Goal: Navigation & Orientation: Find specific page/section

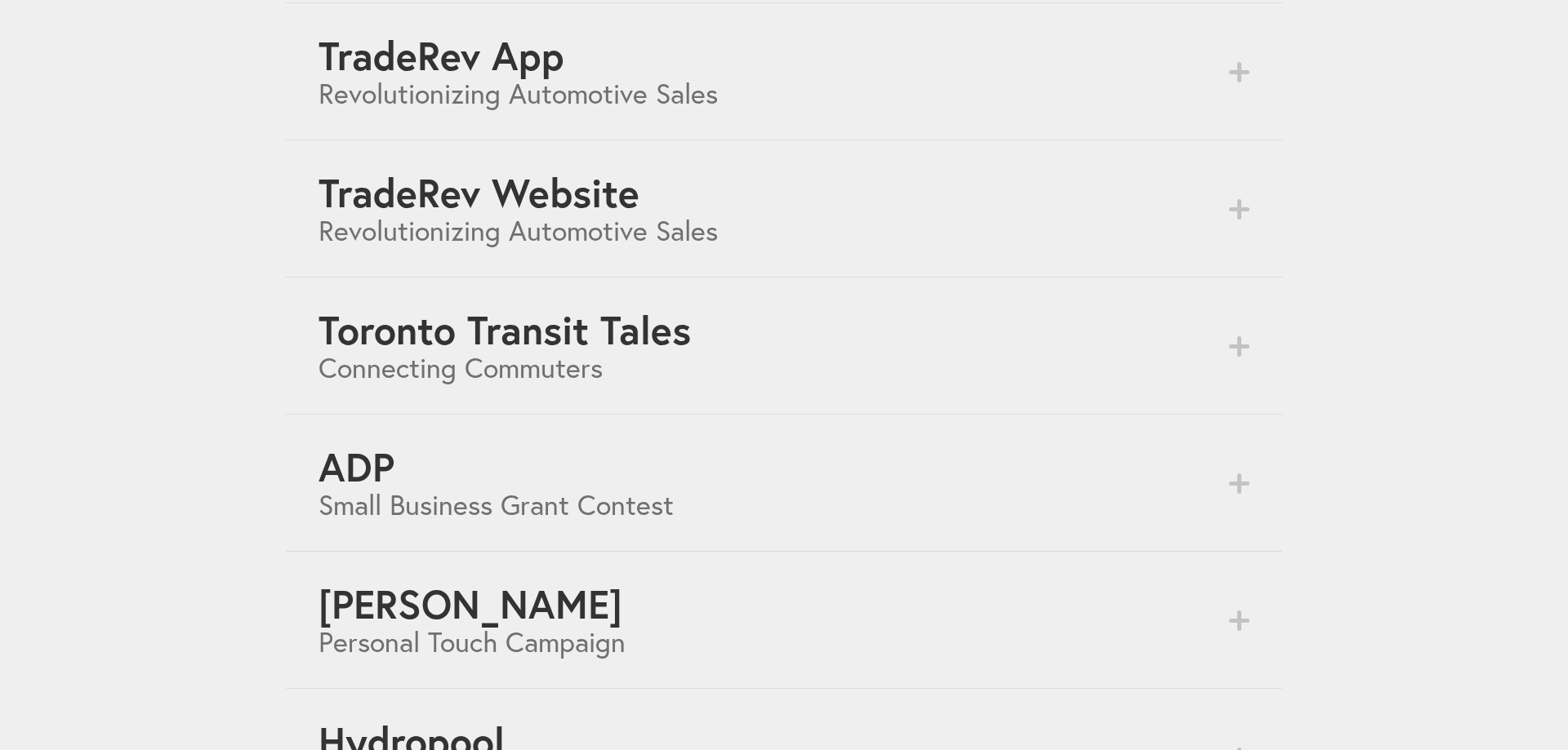
scroll to position [1090, 0]
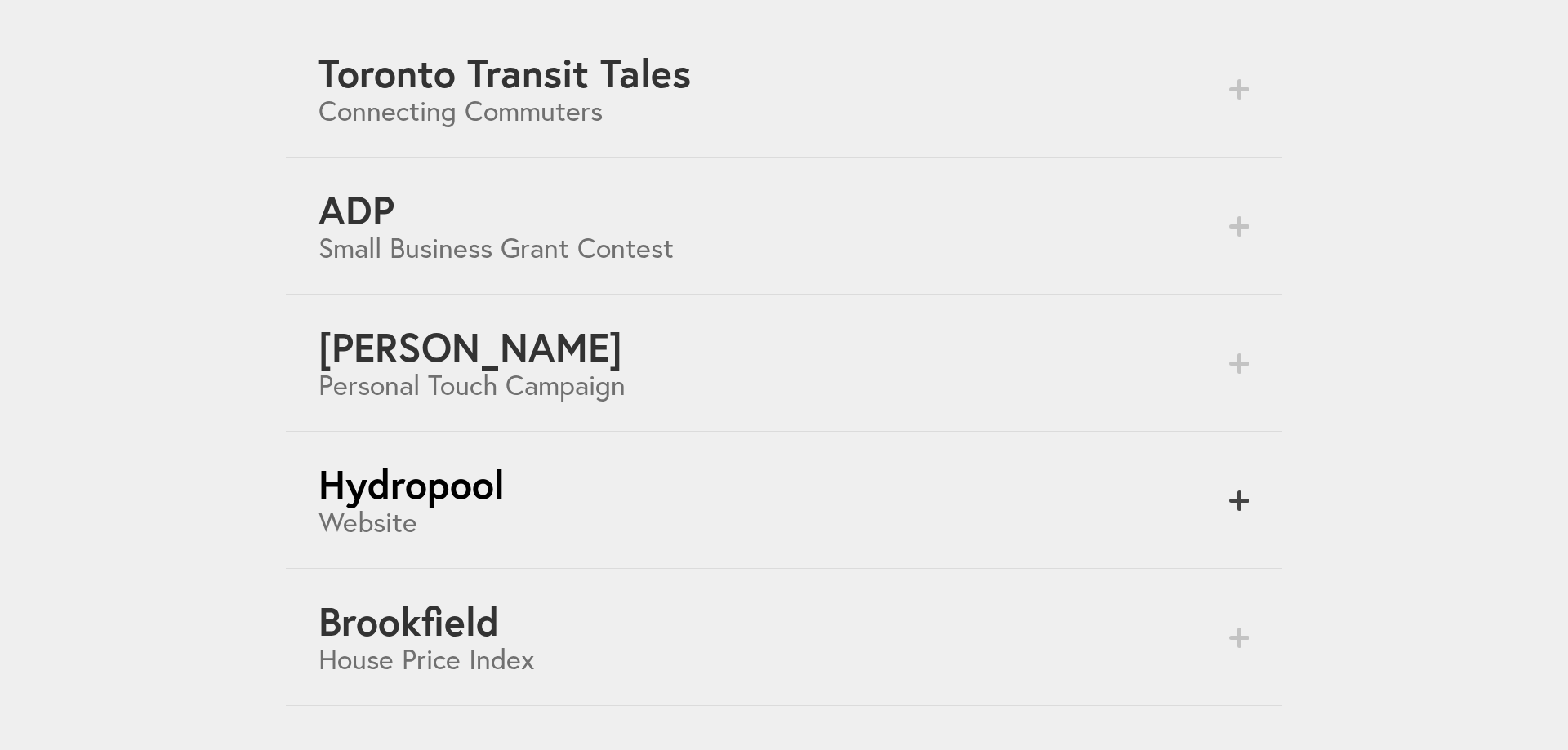
click at [1084, 519] on h3 "Website" at bounding box center [784, 521] width 931 height 28
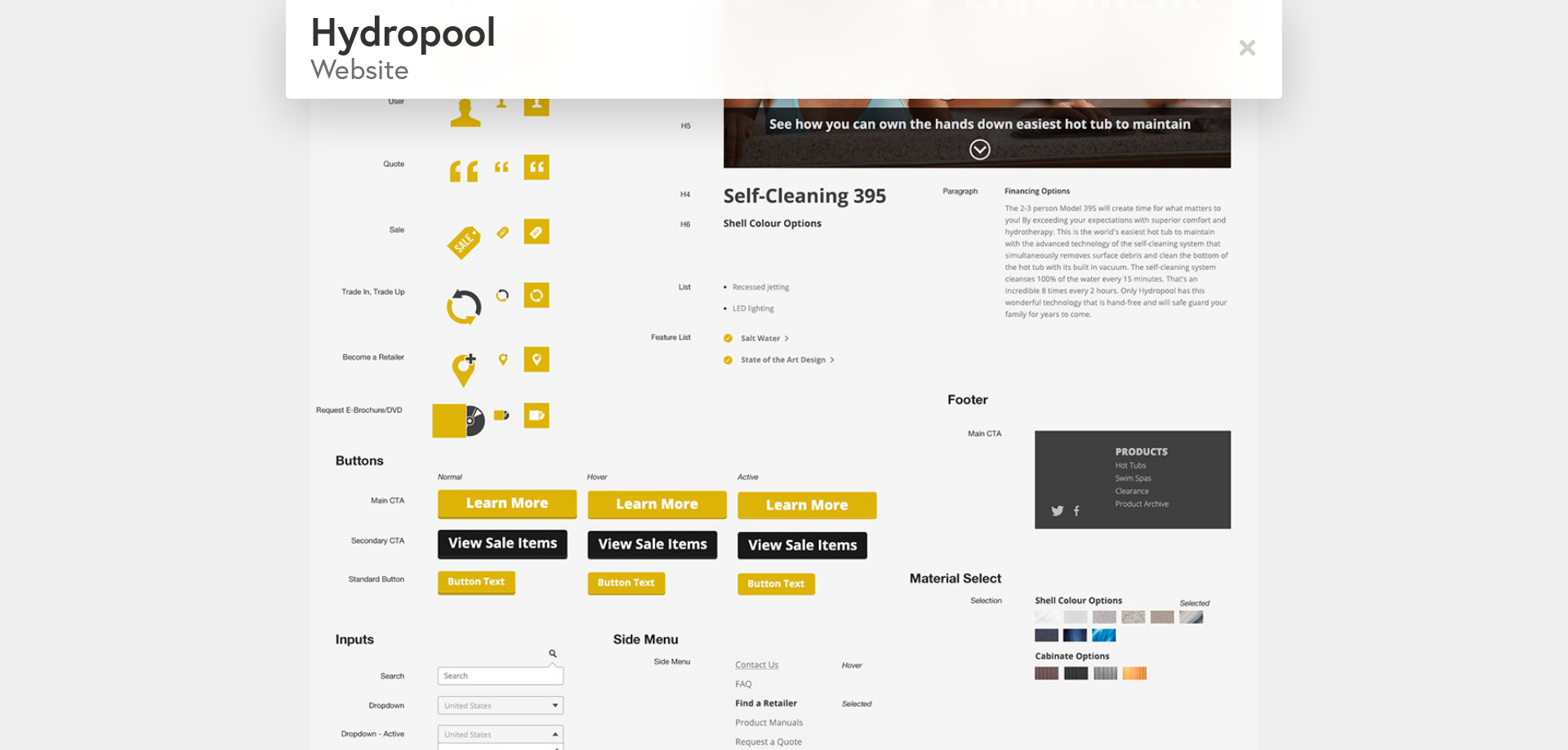
scroll to position [2443, 0]
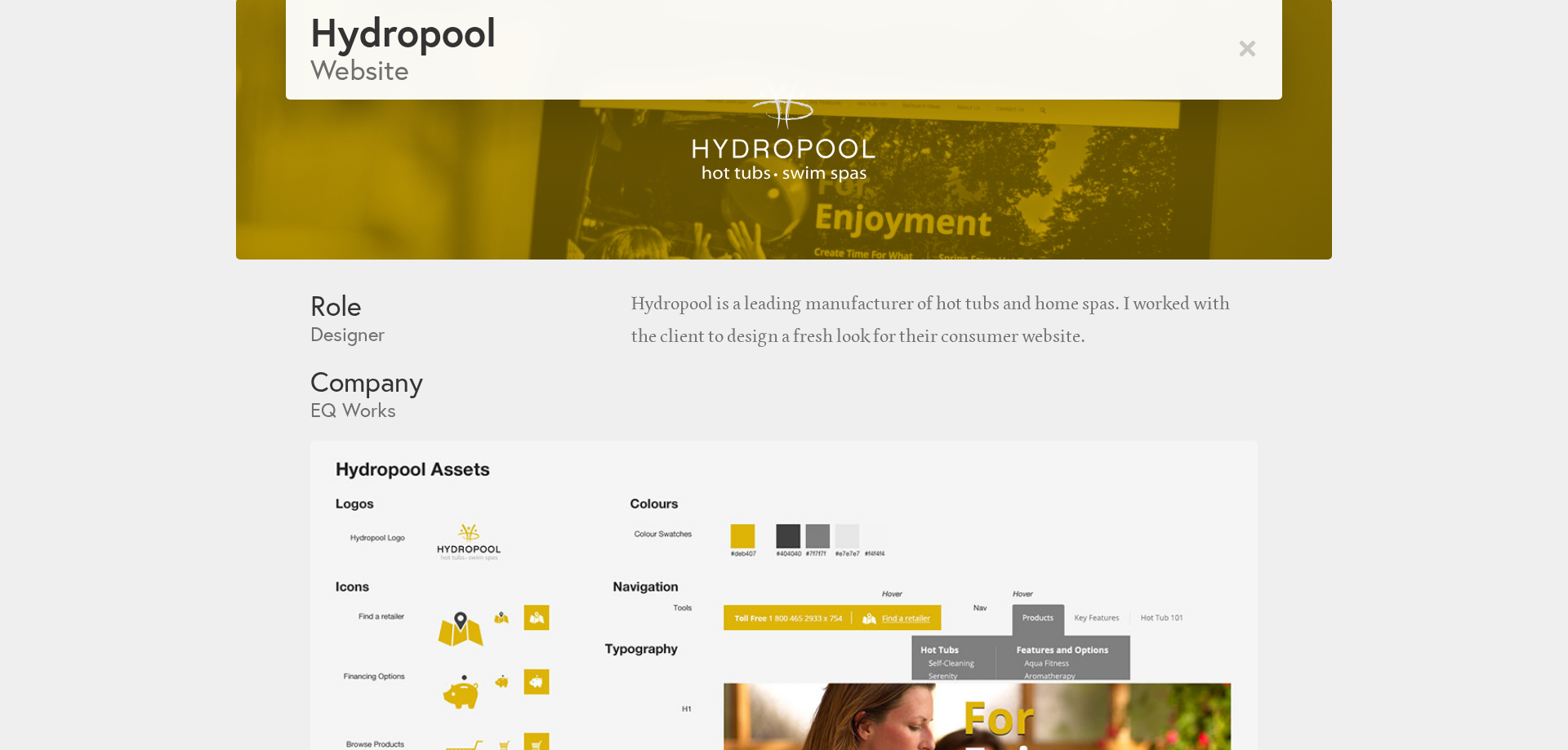
click at [1241, 50] on div at bounding box center [1247, 49] width 28 height 28
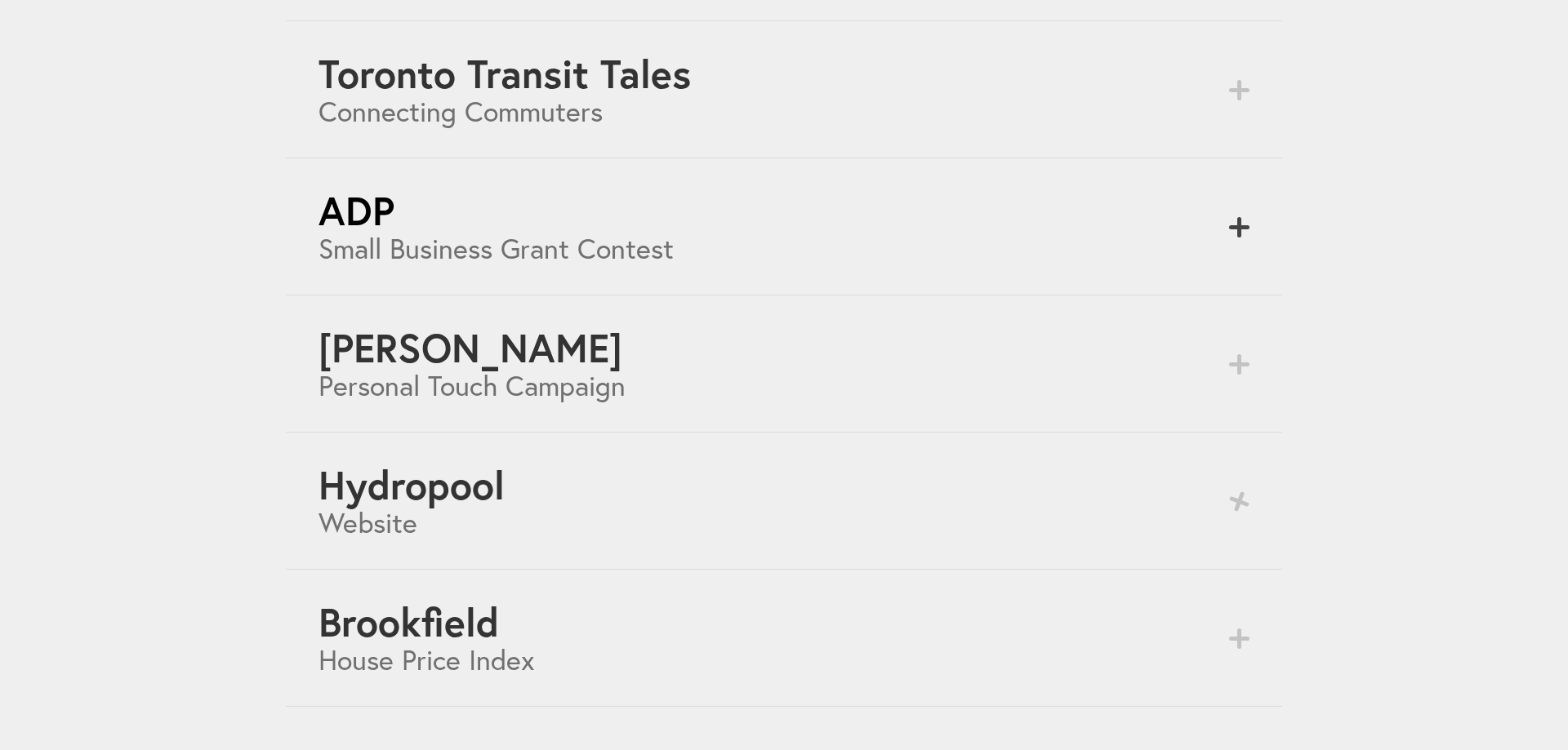
scroll to position [1090, 0]
click at [466, 465] on h2 "Hydropool" at bounding box center [784, 484] width 931 height 39
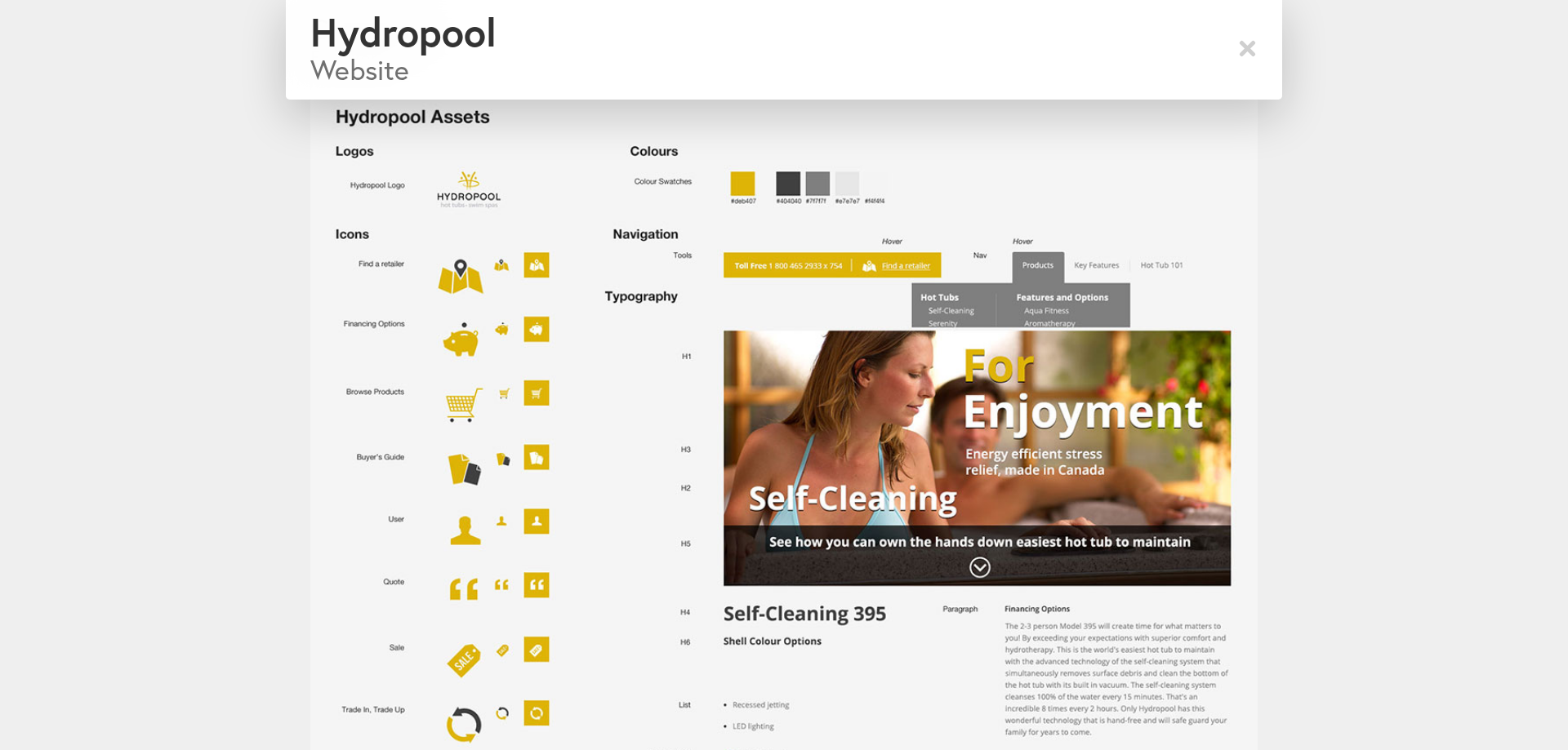
scroll to position [2005, 0]
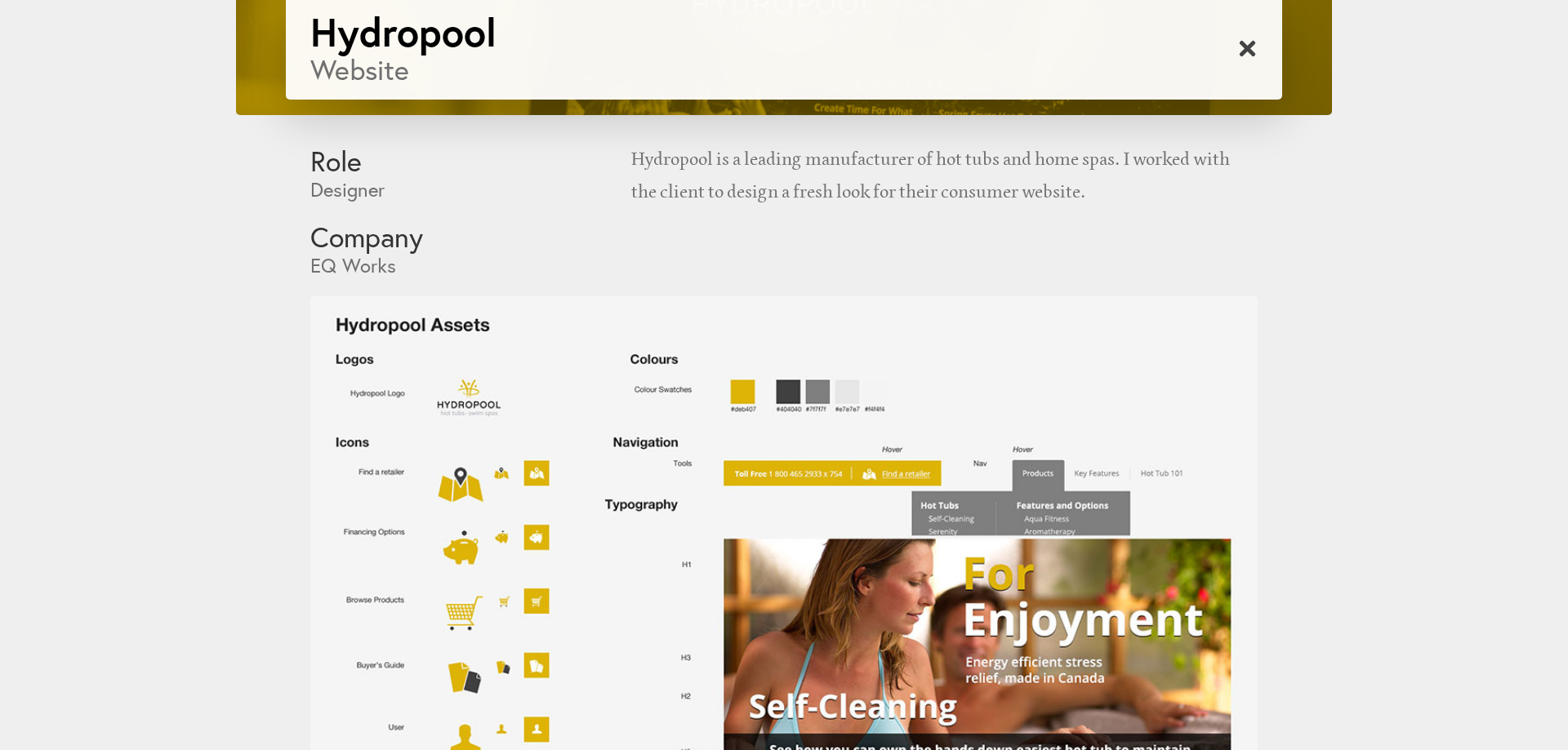
click at [1217, 76] on h3 "Website" at bounding box center [784, 69] width 948 height 28
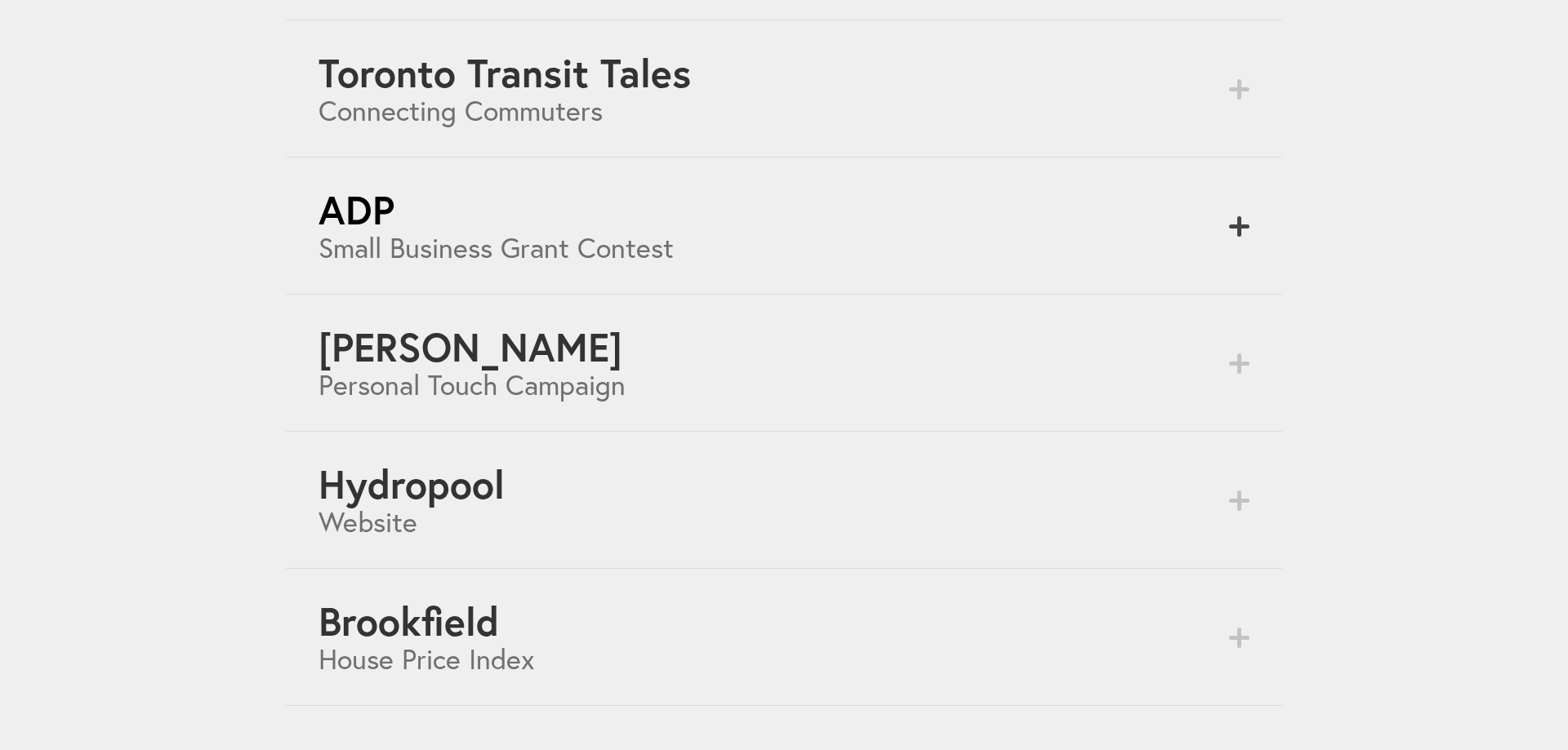
click at [666, 226] on h2 "ADP" at bounding box center [784, 209] width 931 height 39
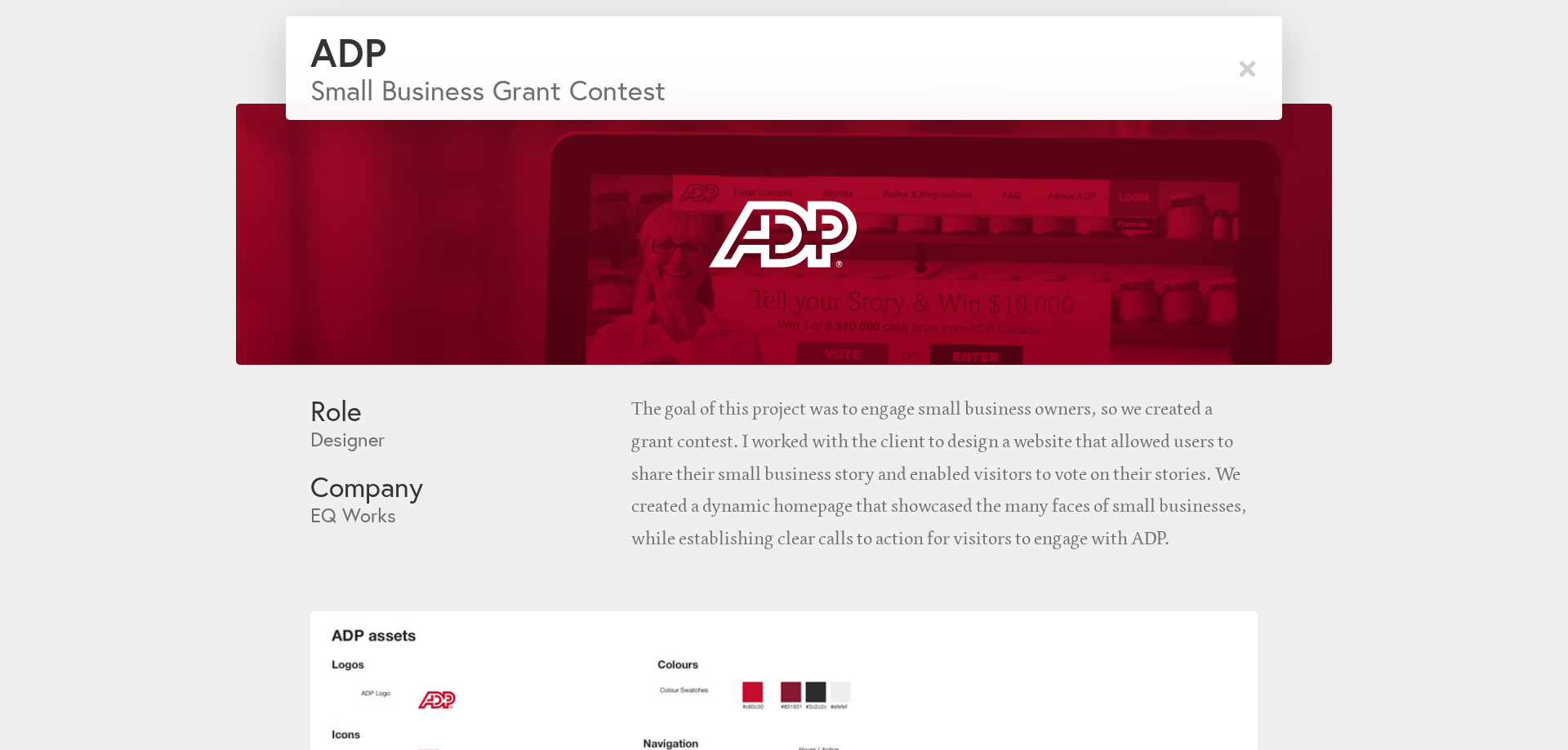
scroll to position [1564, 0]
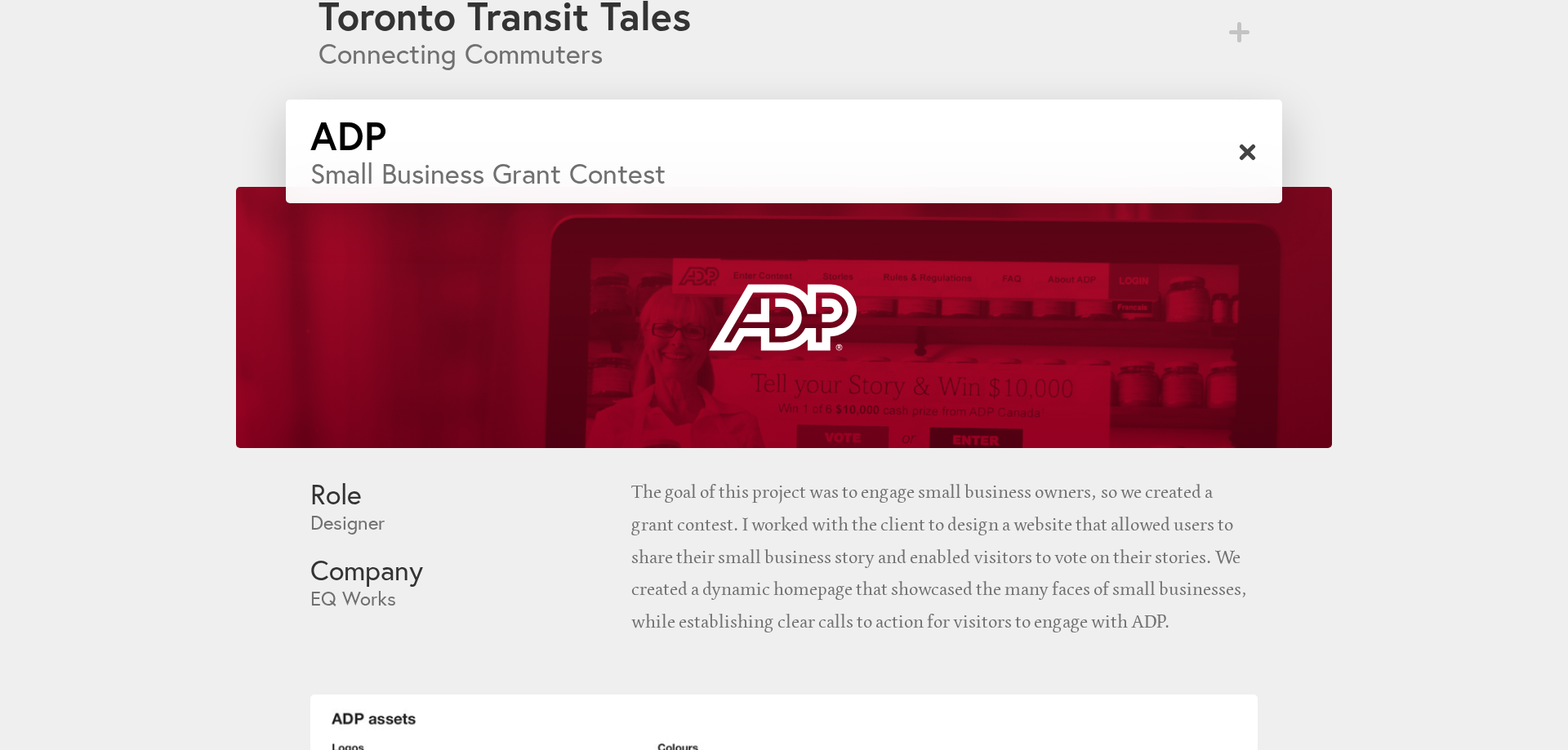
click at [1242, 154] on div at bounding box center [1247, 152] width 28 height 28
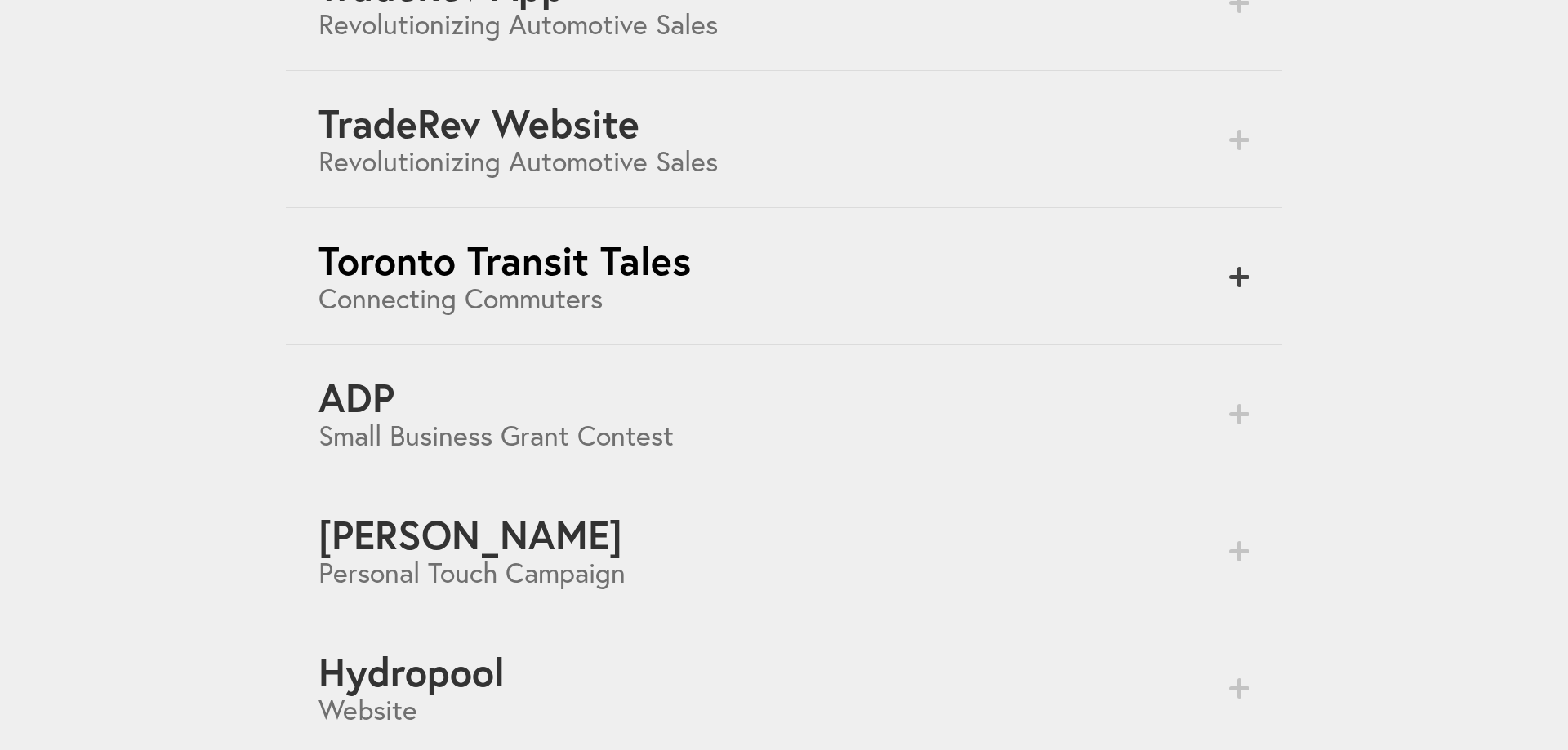
click at [630, 268] on h2 "Toronto Transit Tales" at bounding box center [784, 260] width 931 height 39
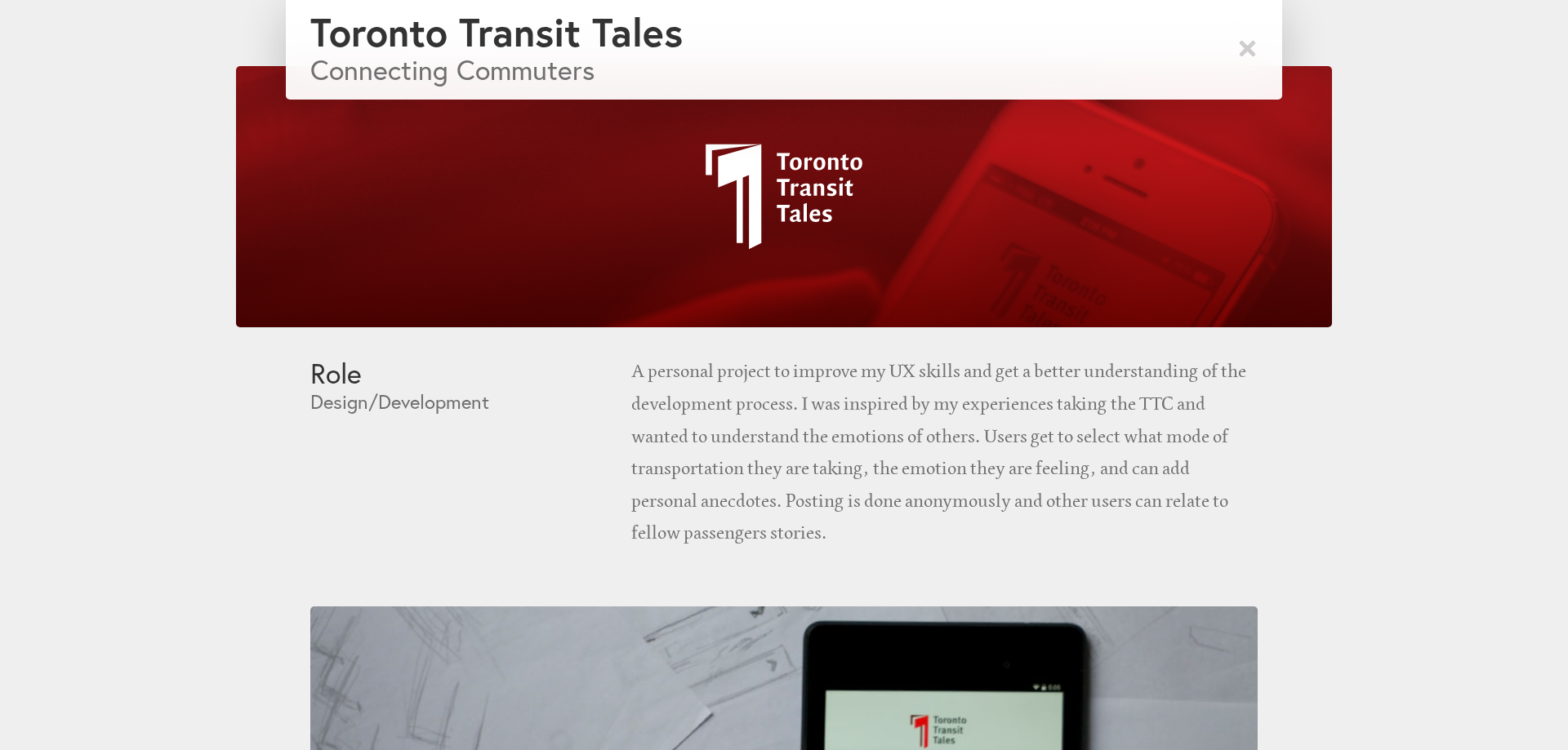
scroll to position [1010, 0]
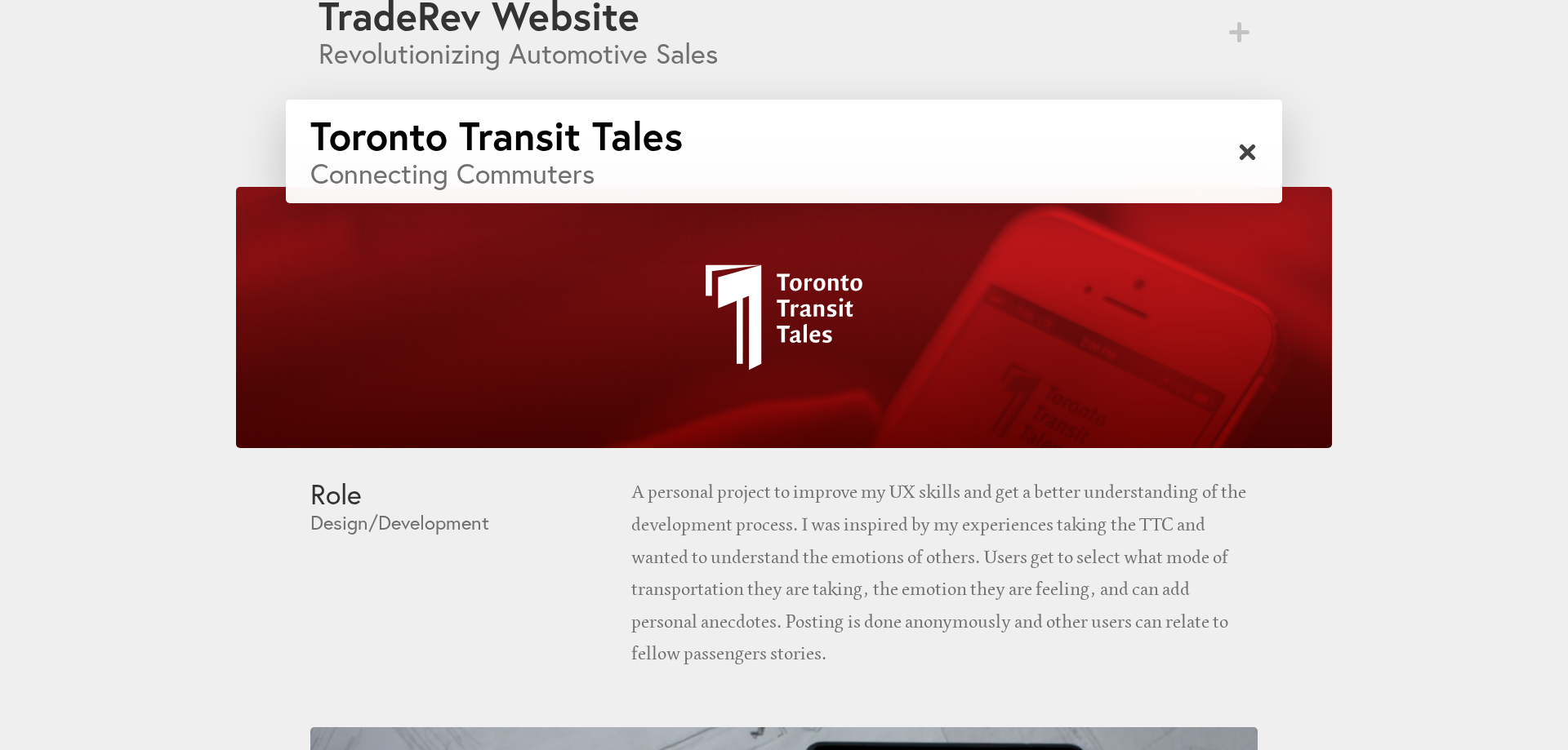
click at [1232, 157] on div "Toronto Transit Tales Connecting Commuters" at bounding box center [784, 152] width 996 height 104
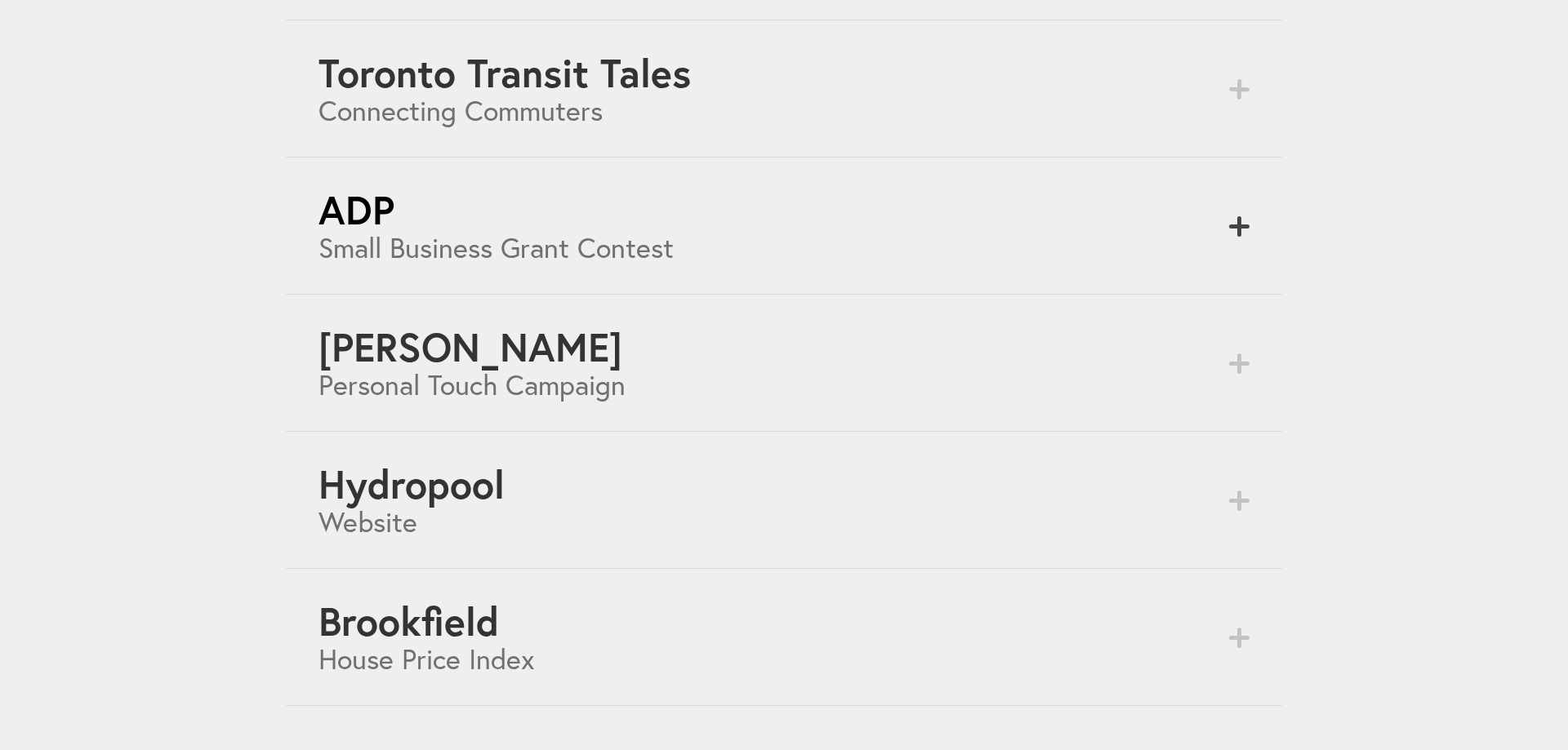
scroll to position [757, 0]
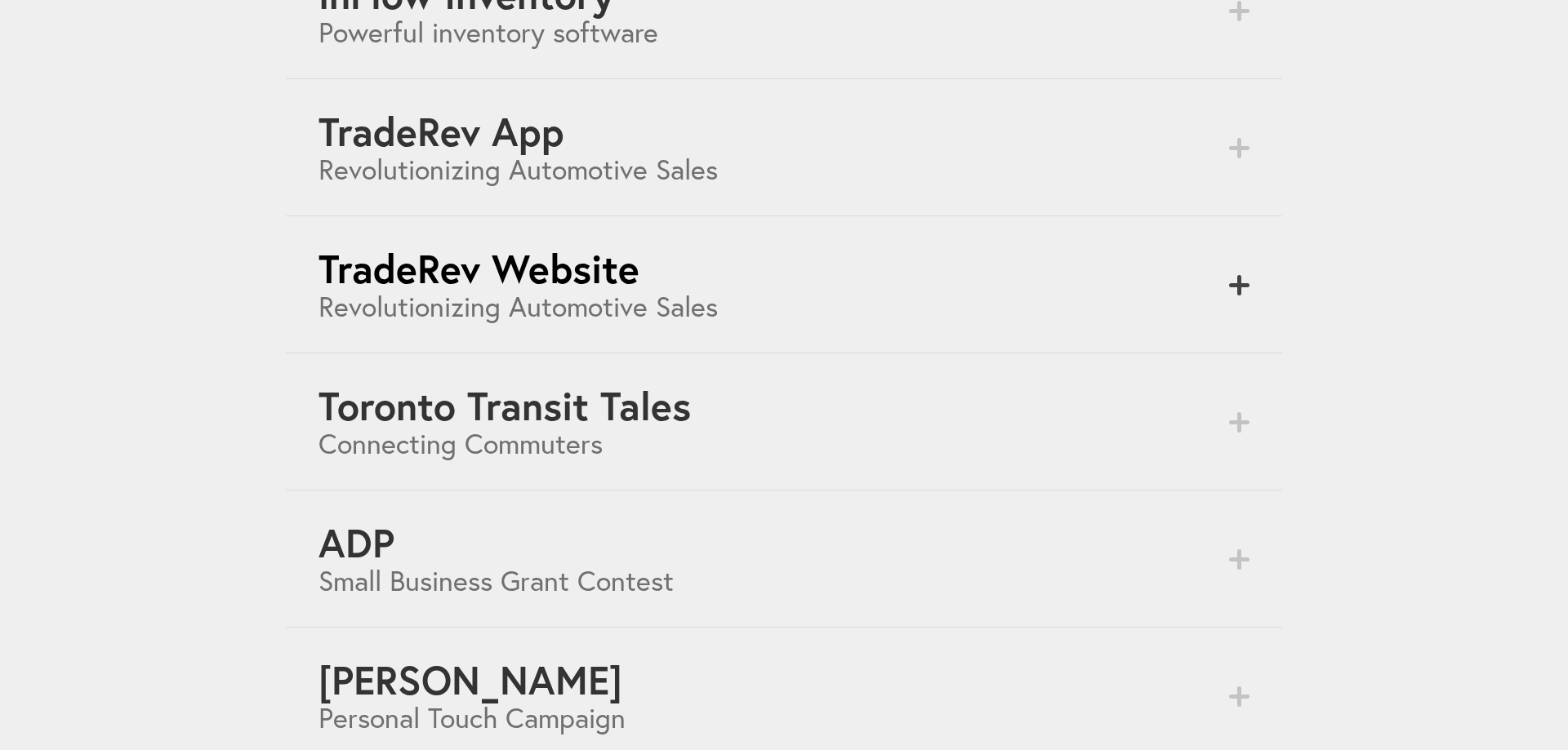
click at [553, 270] on h2 "TradeRev Website" at bounding box center [784, 269] width 931 height 39
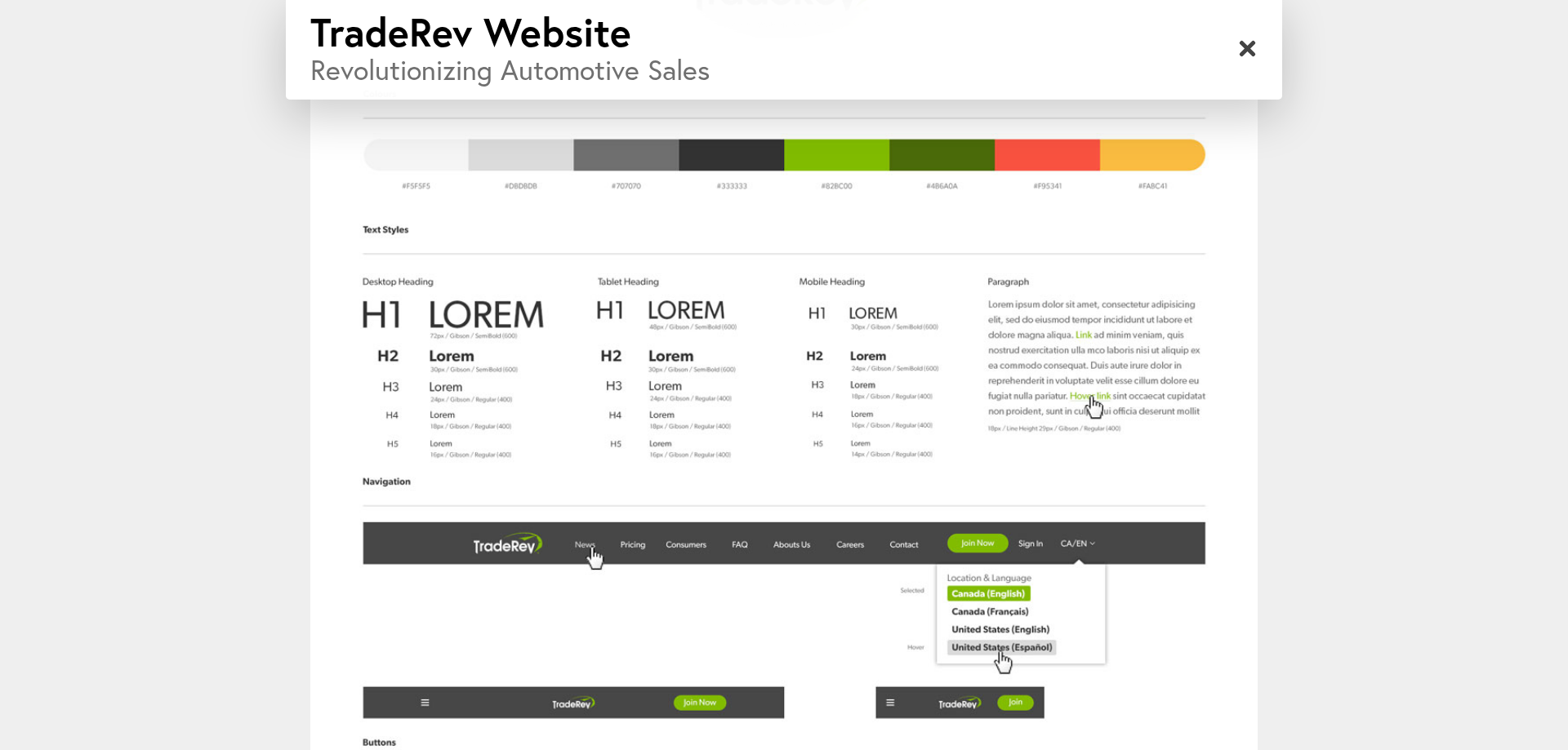
scroll to position [2122, 0]
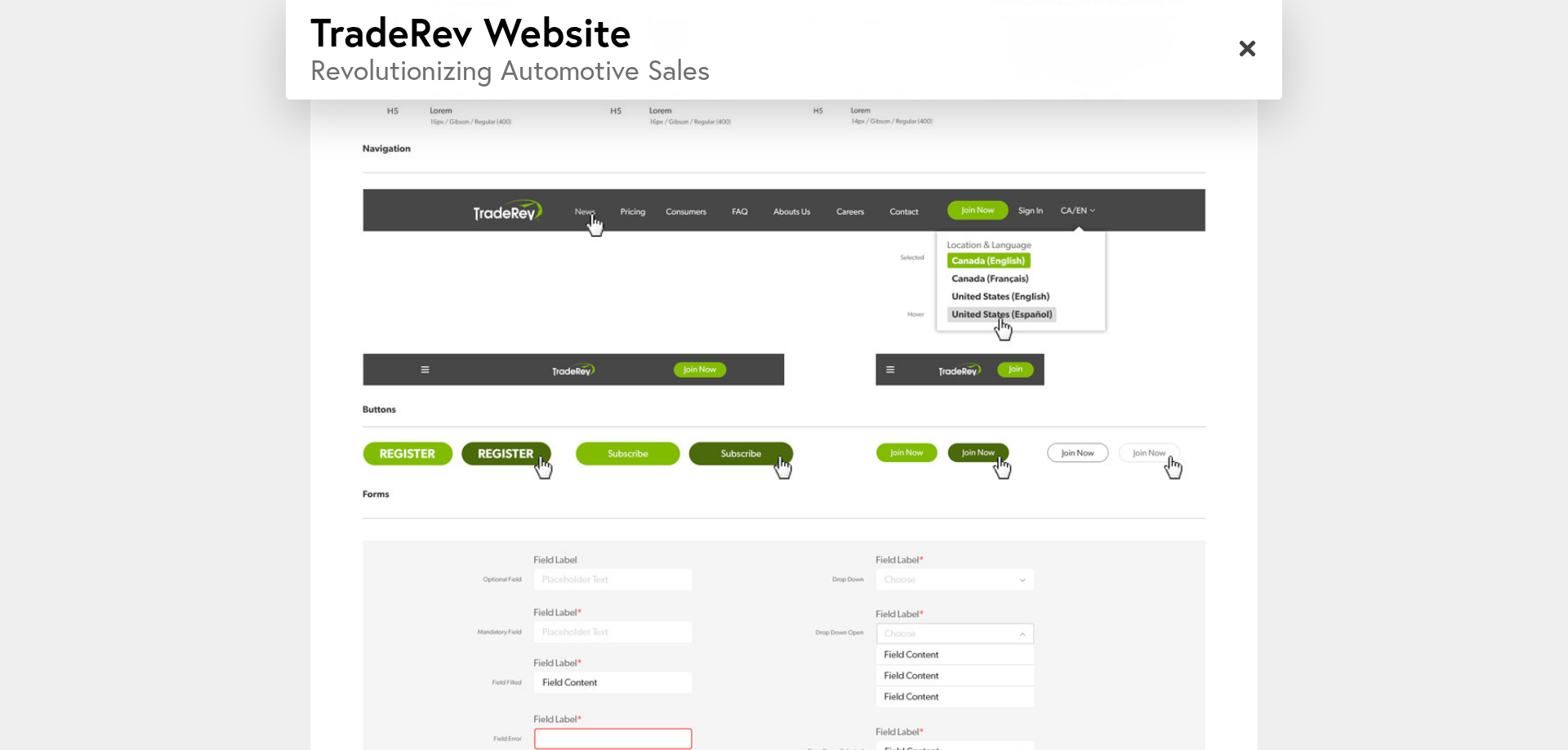
click at [830, 38] on h2 "TradeRev Website" at bounding box center [784, 32] width 948 height 39
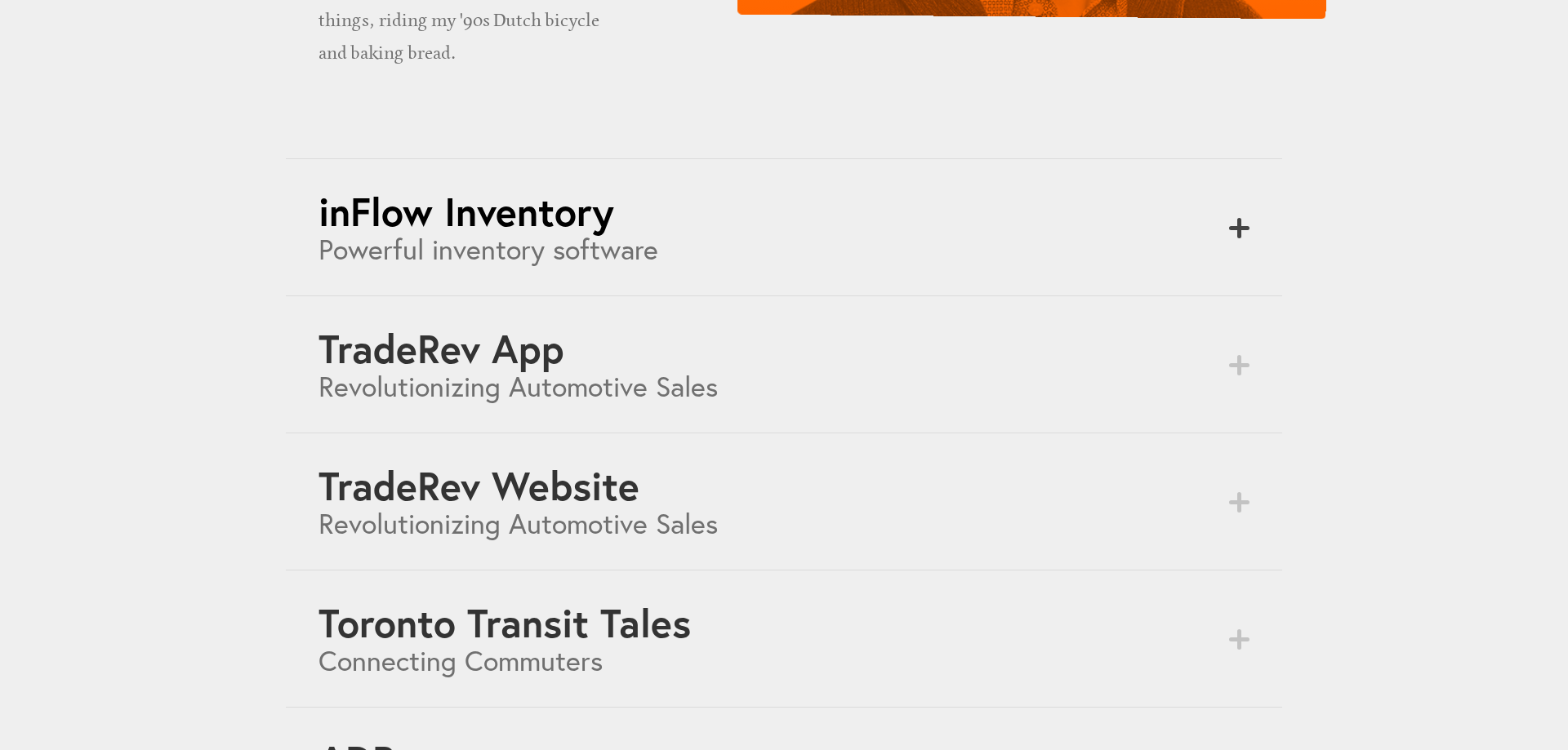
click at [562, 243] on h3 "Powerful inventory software" at bounding box center [784, 249] width 931 height 28
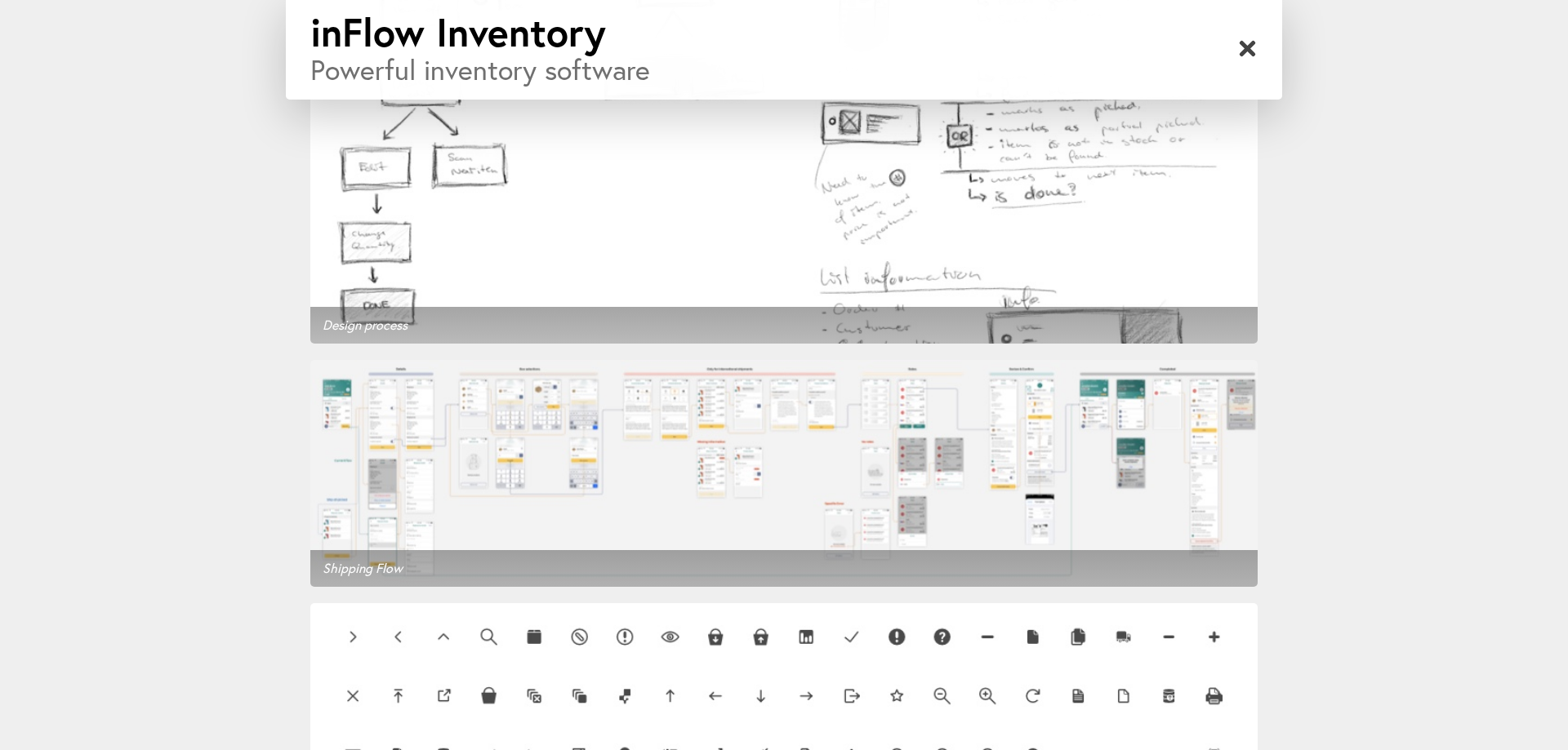
scroll to position [1015, 0]
